Goal: Task Accomplishment & Management: Use online tool/utility

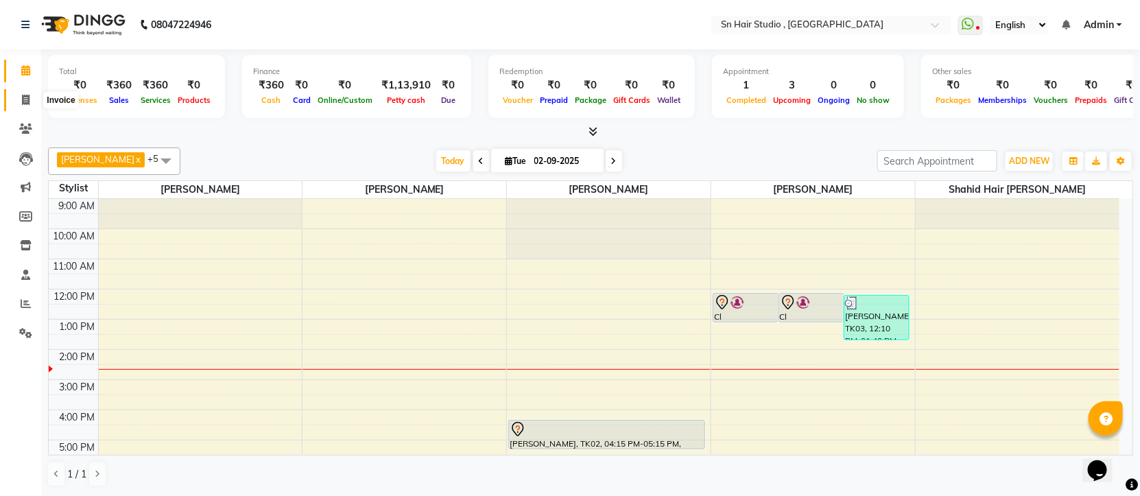
click at [26, 101] on icon at bounding box center [26, 100] width 8 height 10
select select "service"
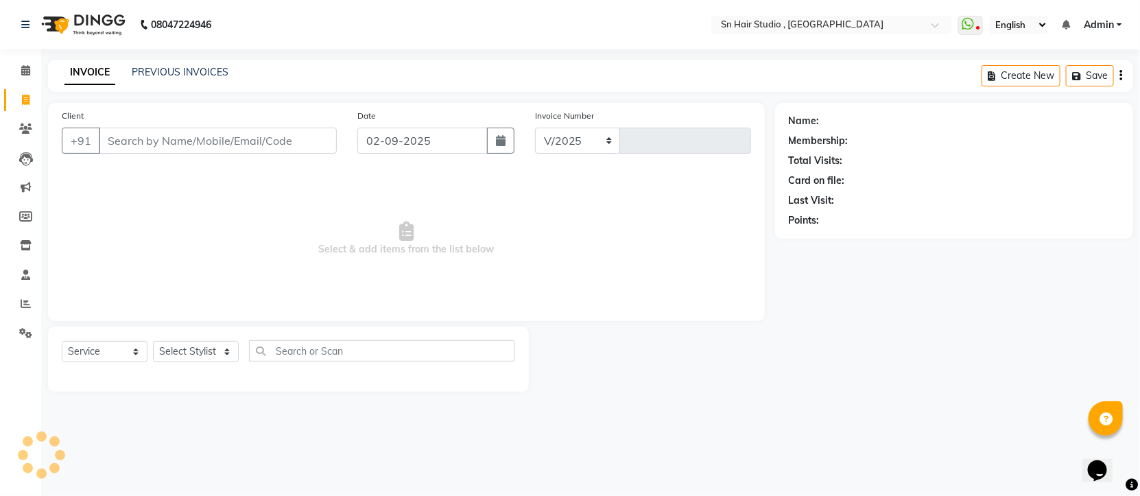
select select "6415"
type input "1472"
click at [132, 138] on input "Client" at bounding box center [218, 141] width 238 height 26
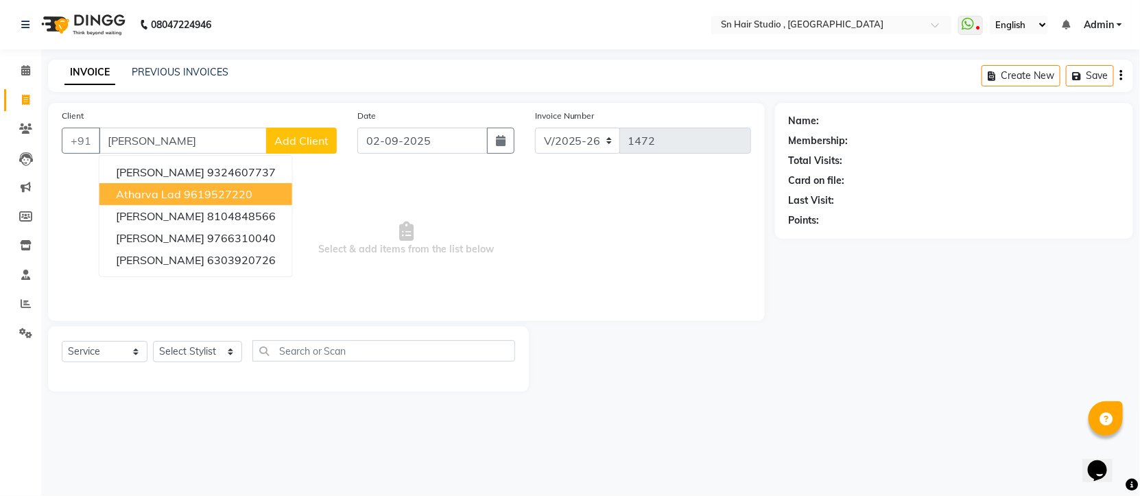
click at [168, 193] on span "Atharva Lad" at bounding box center [148, 194] width 65 height 14
type input "9619527220"
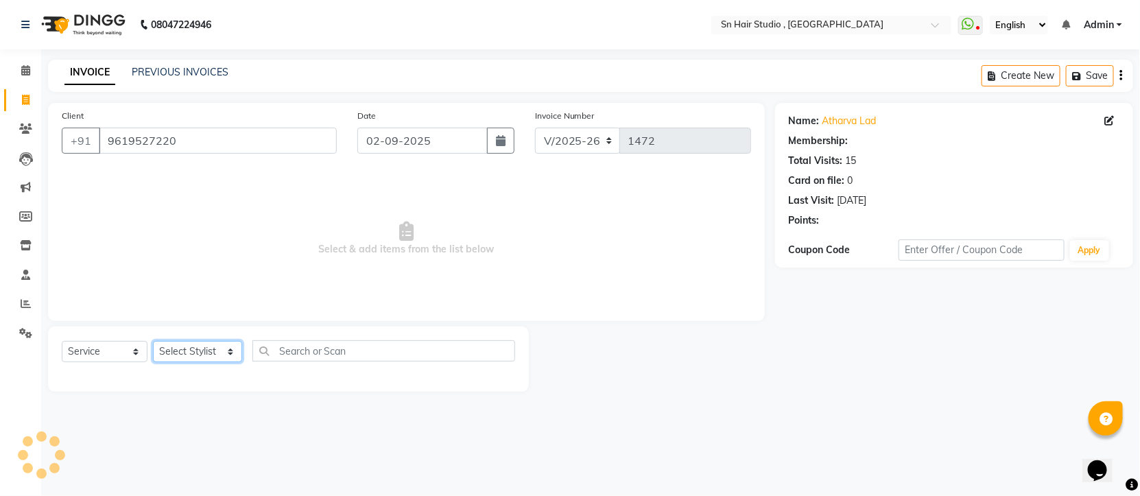
click at [211, 358] on select "Select Stylist [PERSON_NAME] [PERSON_NAME] [PERSON_NAME] hair [PERSON_NAME]" at bounding box center [197, 351] width 89 height 21
select select "52394"
click at [153, 341] on select "Select Stylist [PERSON_NAME] [PERSON_NAME] [PERSON_NAME] hair [PERSON_NAME]" at bounding box center [197, 351] width 89 height 21
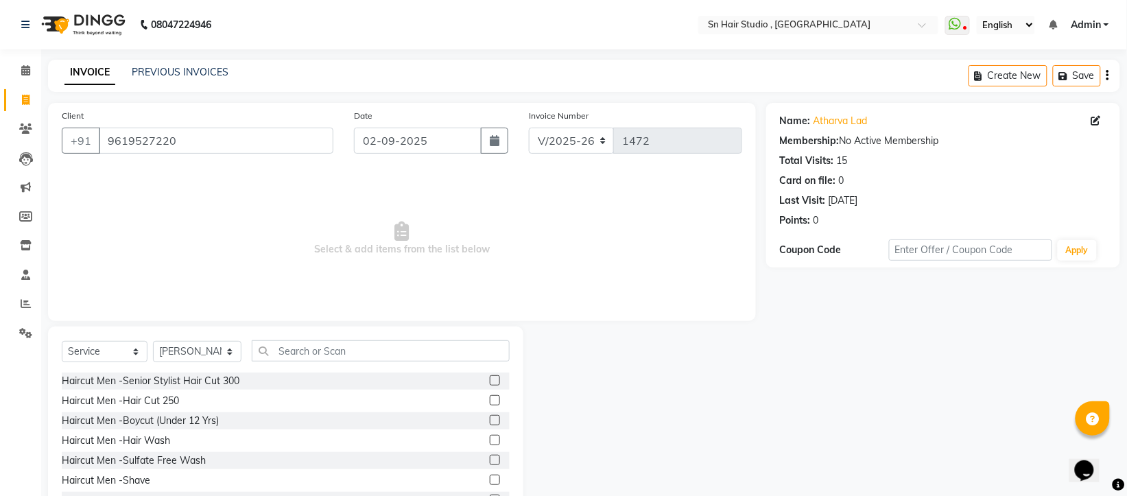
click at [490, 381] on label at bounding box center [495, 380] width 10 height 10
click at [490, 381] on input "checkbox" at bounding box center [494, 380] width 9 height 9
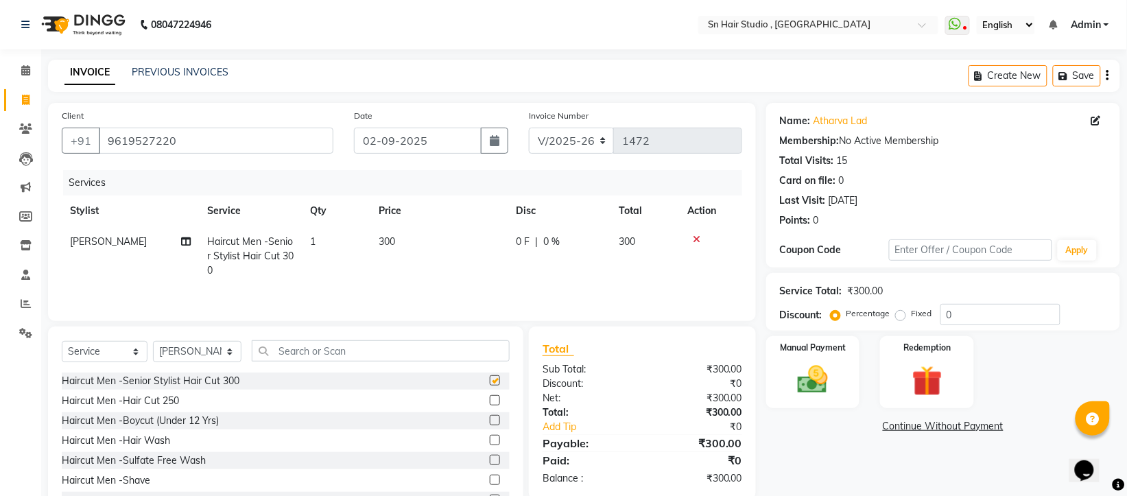
checkbox input "false"
click at [490, 477] on label at bounding box center [495, 479] width 10 height 10
click at [490, 477] on input "checkbox" at bounding box center [494, 480] width 9 height 9
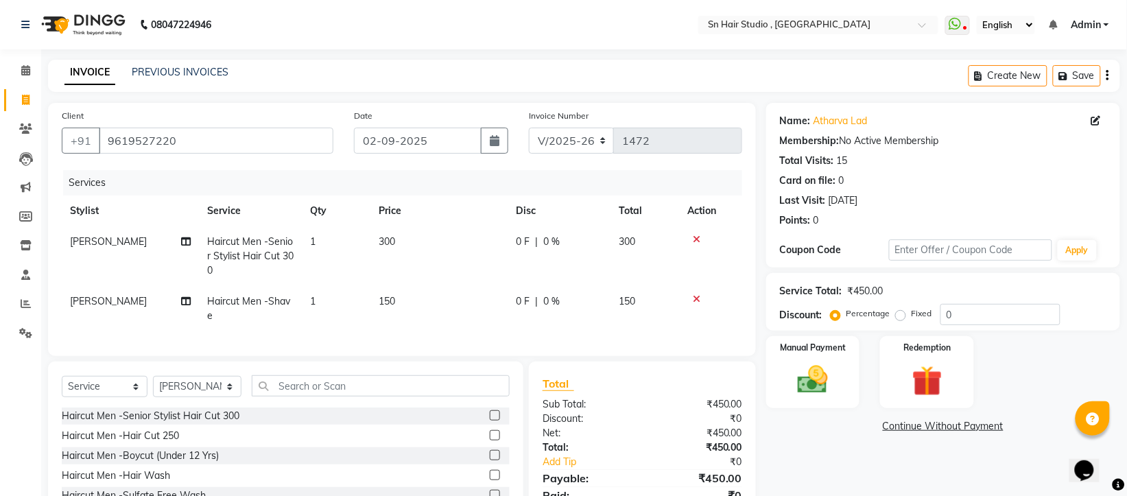
checkbox input "false"
click at [963, 310] on input "0" at bounding box center [1000, 314] width 120 height 21
type input "20"
click at [791, 360] on div "Manual Payment" at bounding box center [812, 372] width 97 height 75
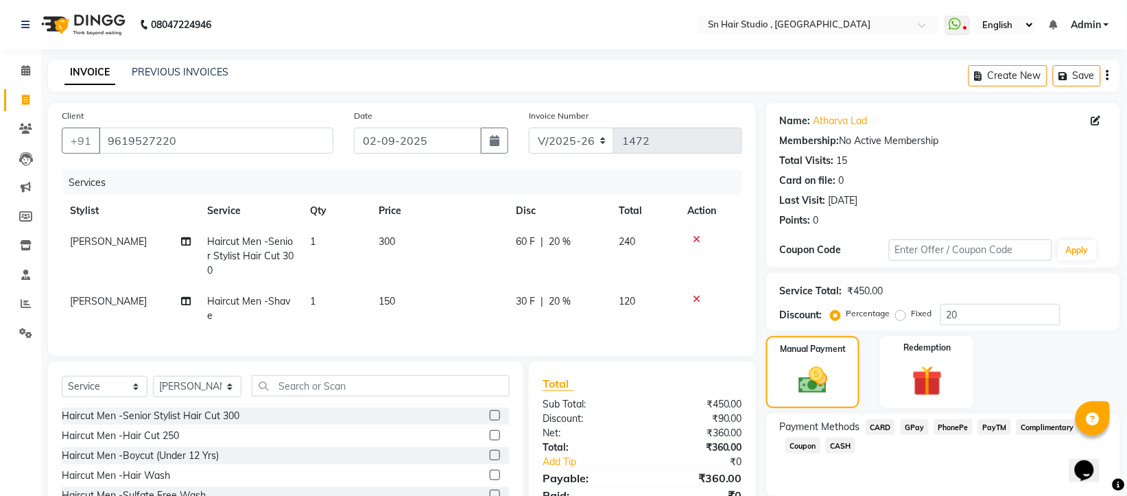
click at [845, 444] on span "CASH" at bounding box center [840, 445] width 29 height 16
click at [937, 470] on input "360" at bounding box center [1000, 471] width 210 height 21
type input "3"
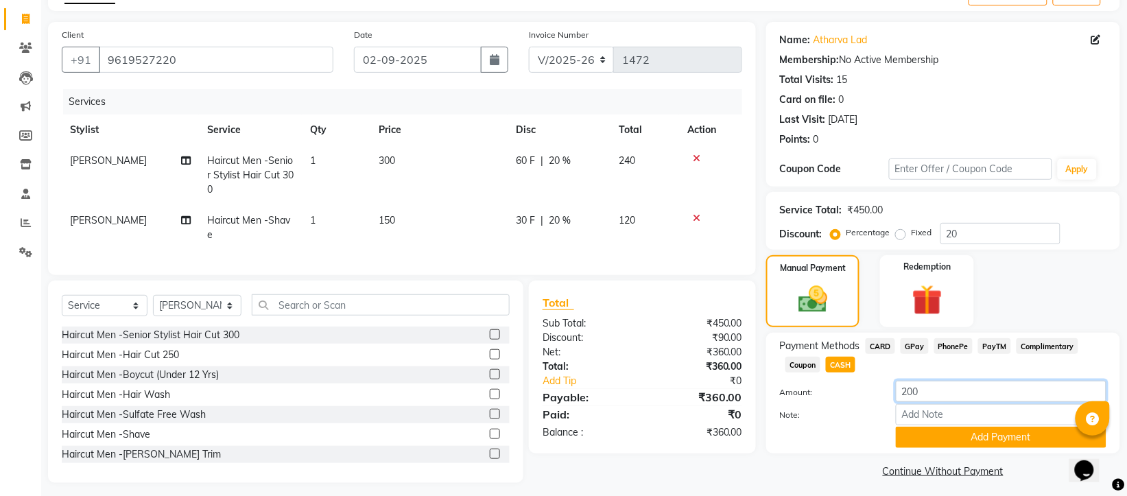
scroll to position [100, 0]
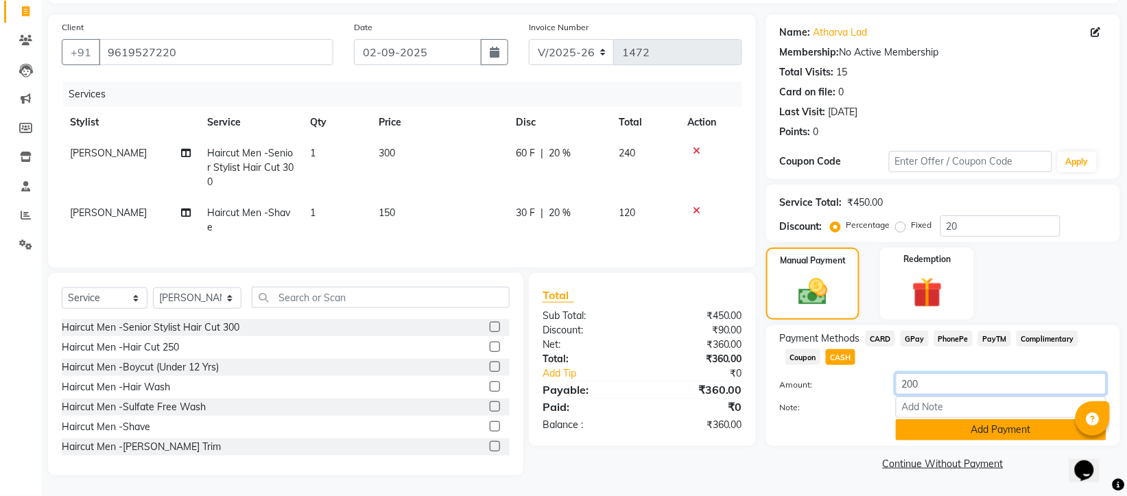
type input "200"
click at [1025, 419] on button "Add Payment" at bounding box center [1000, 429] width 210 height 21
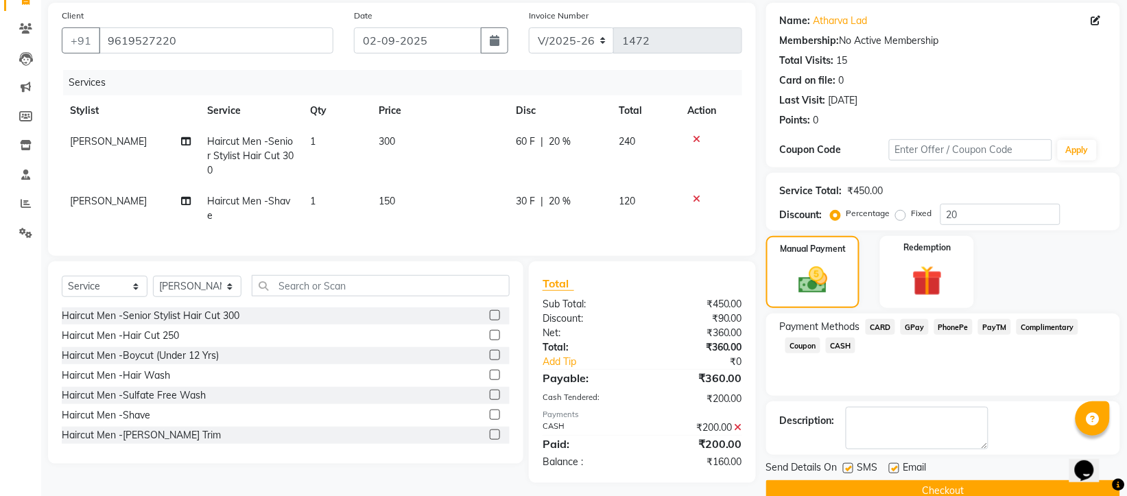
click at [917, 326] on span "GPay" at bounding box center [914, 327] width 28 height 16
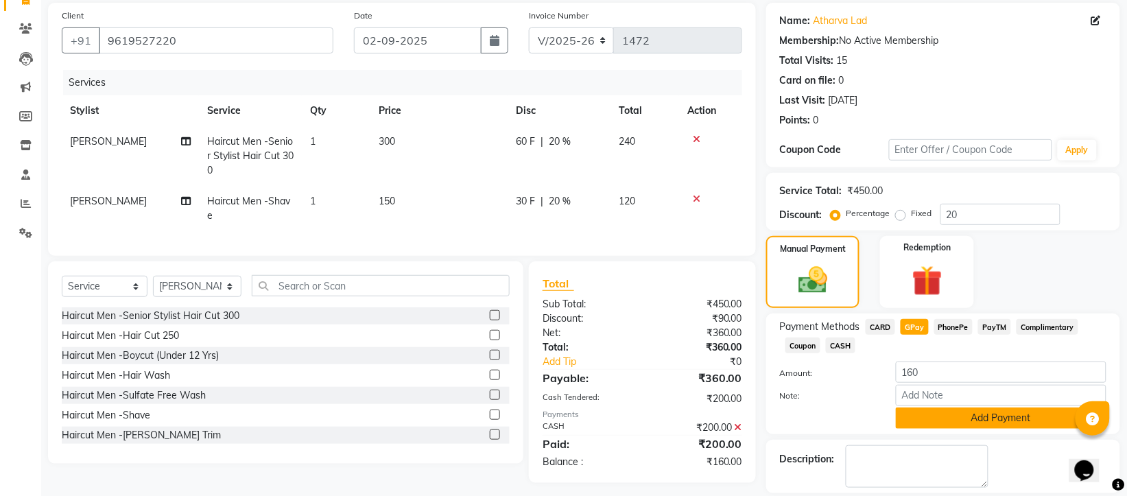
click at [957, 415] on button "Add Payment" at bounding box center [1000, 417] width 210 height 21
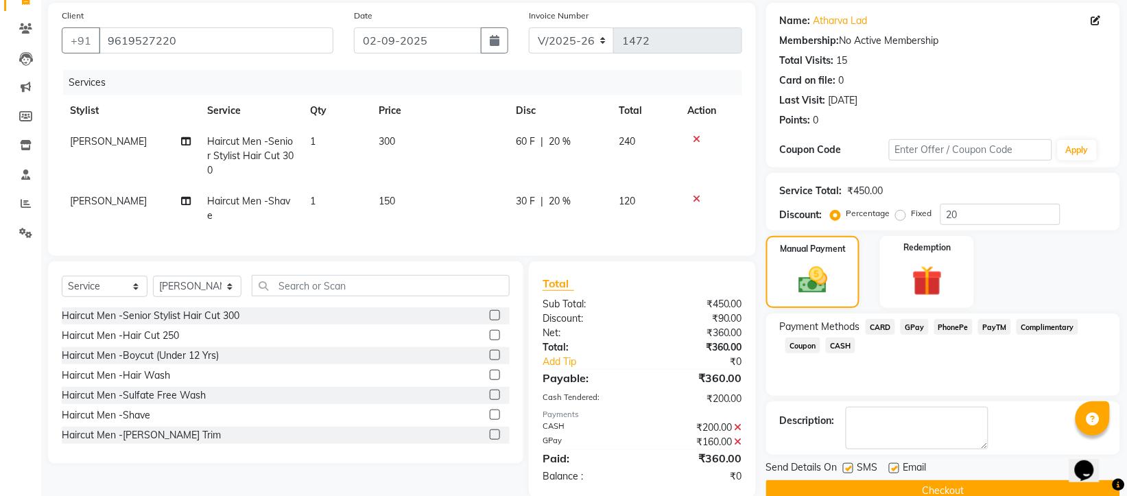
scroll to position [134, 0]
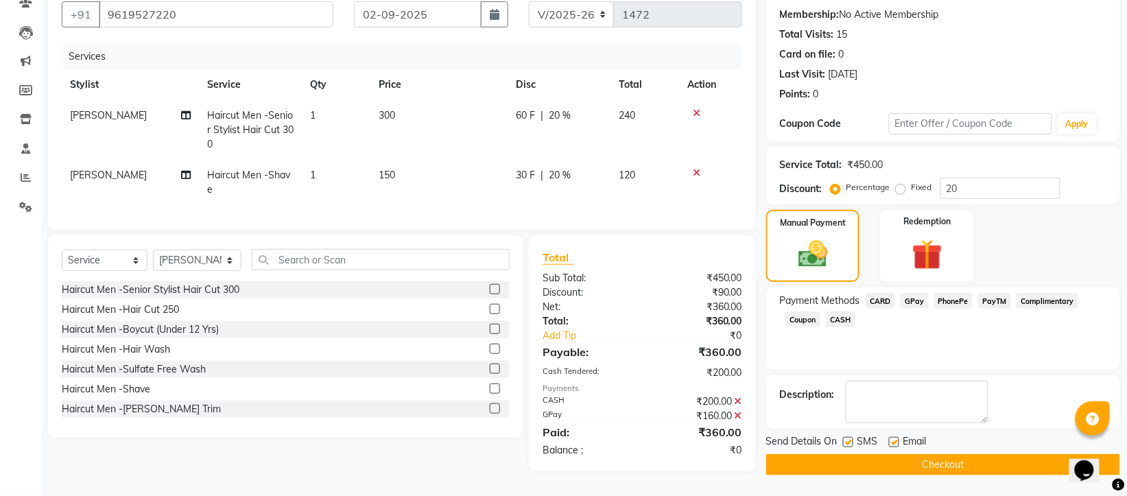
click at [987, 454] on button "Checkout" at bounding box center [943, 464] width 354 height 21
